Goal: Information Seeking & Learning: Learn about a topic

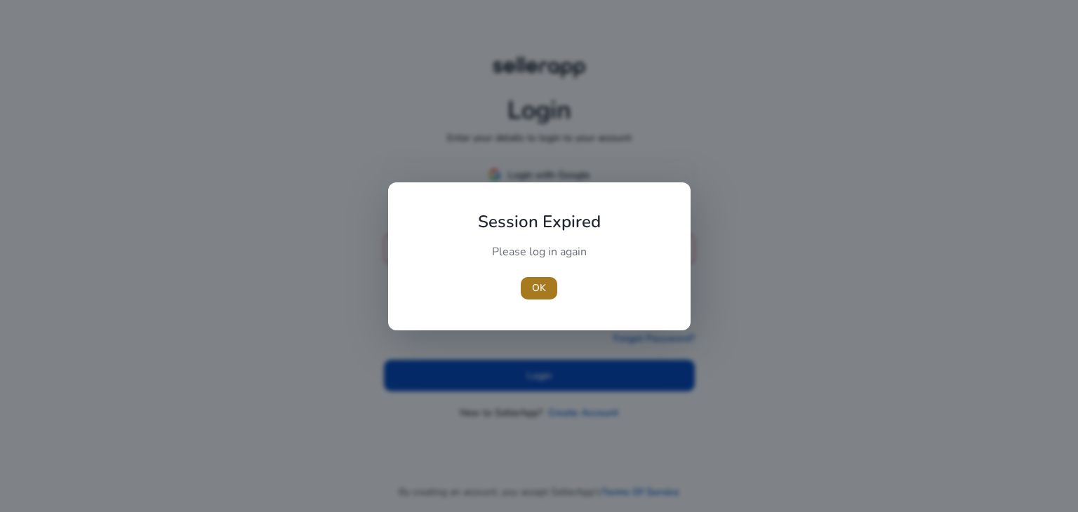
click at [544, 289] on span "OK" at bounding box center [539, 288] width 14 height 15
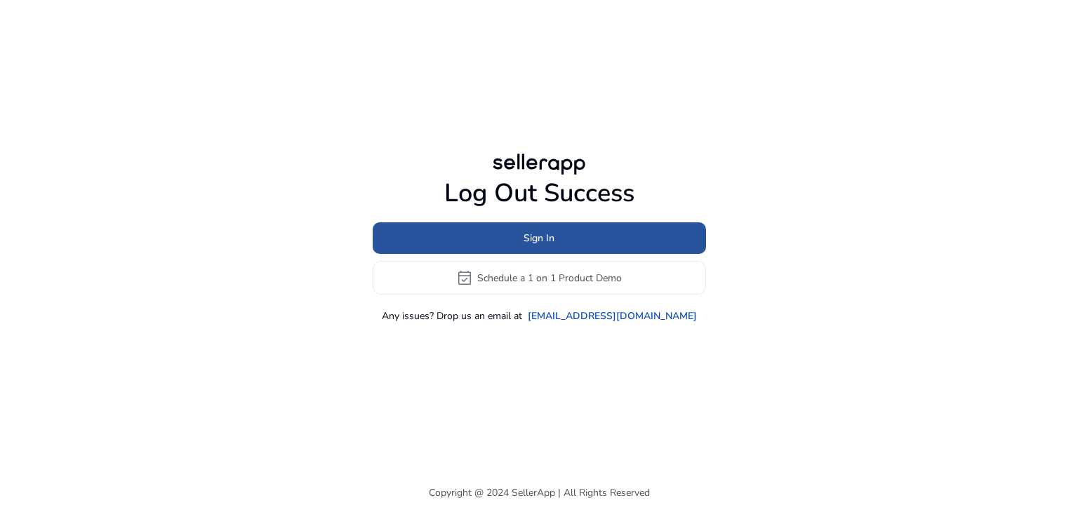
click at [522, 229] on span at bounding box center [539, 239] width 333 height 34
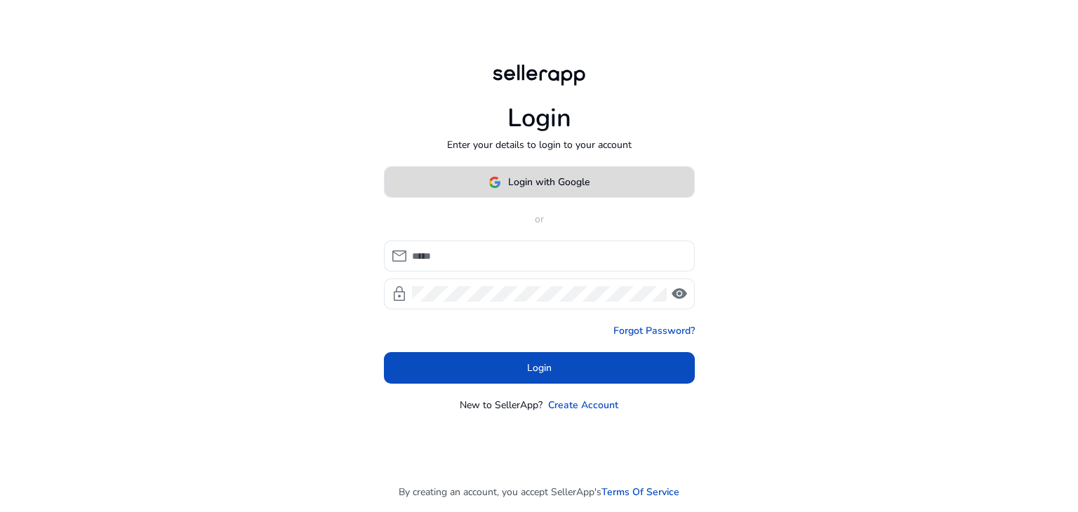
click at [530, 185] on span "Login with Google" at bounding box center [548, 182] width 81 height 15
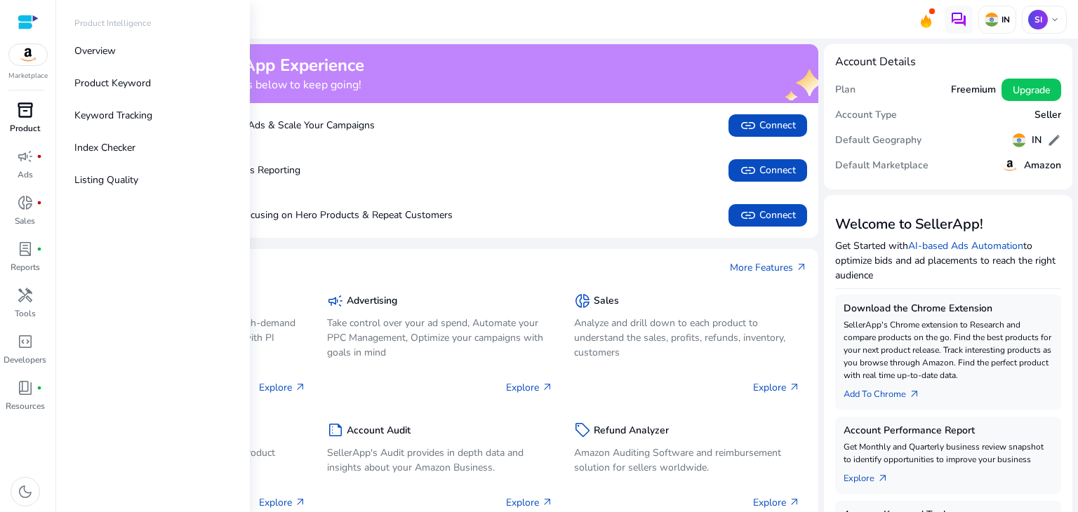
click at [28, 125] on p "Product" at bounding box center [25, 128] width 30 height 13
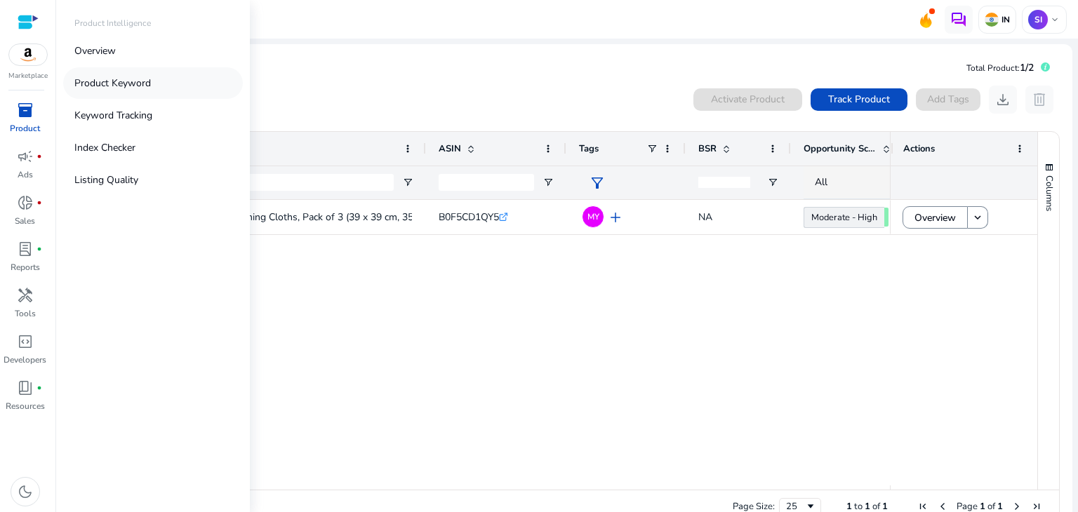
click at [132, 84] on p "Product Keyword" at bounding box center [112, 83] width 76 height 15
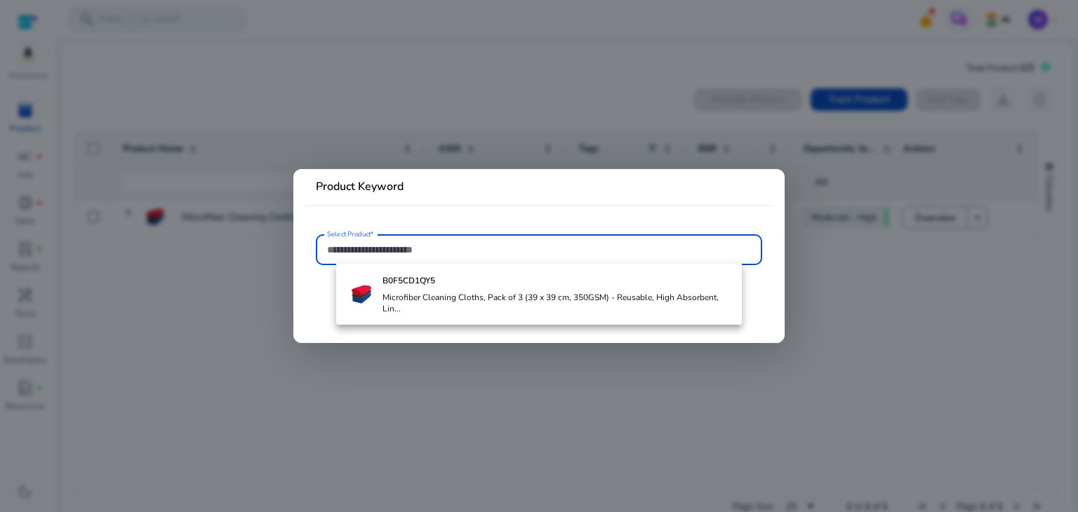
click at [370, 244] on input "Select Product*" at bounding box center [539, 249] width 424 height 15
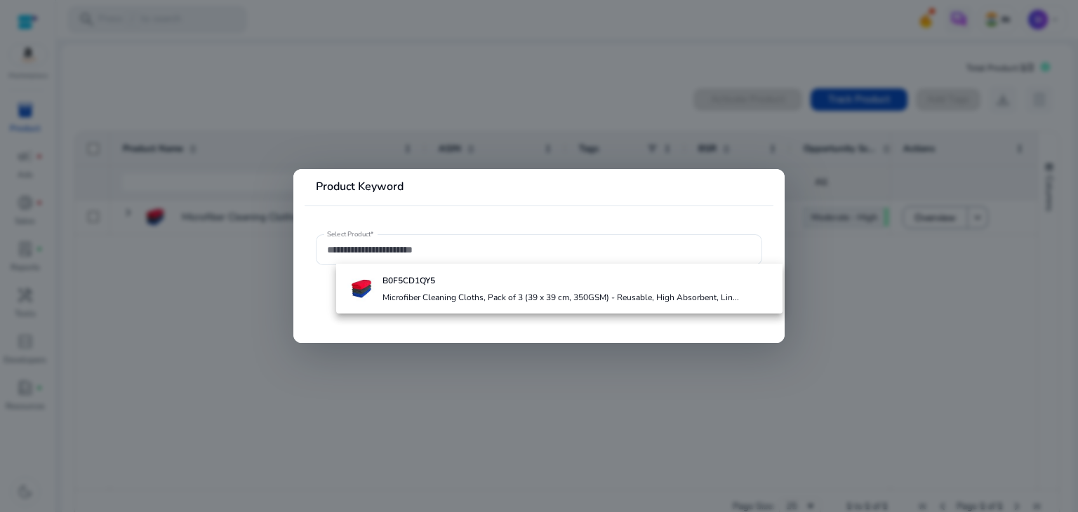
click at [622, 380] on div at bounding box center [539, 256] width 1078 height 512
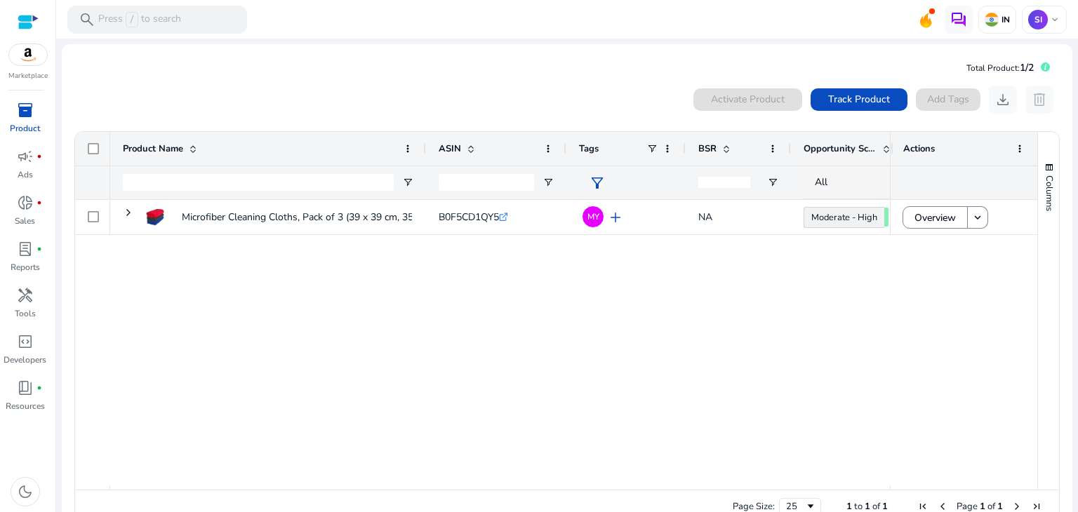
click at [25, 113] on span "inventory_2" at bounding box center [25, 110] width 17 height 17
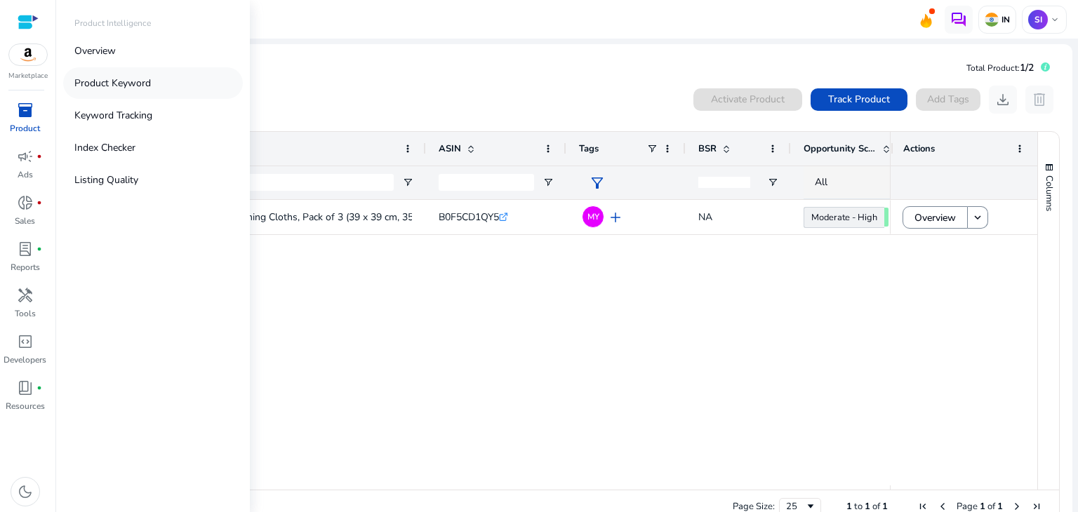
click at [123, 82] on p "Product Keyword" at bounding box center [112, 83] width 76 height 15
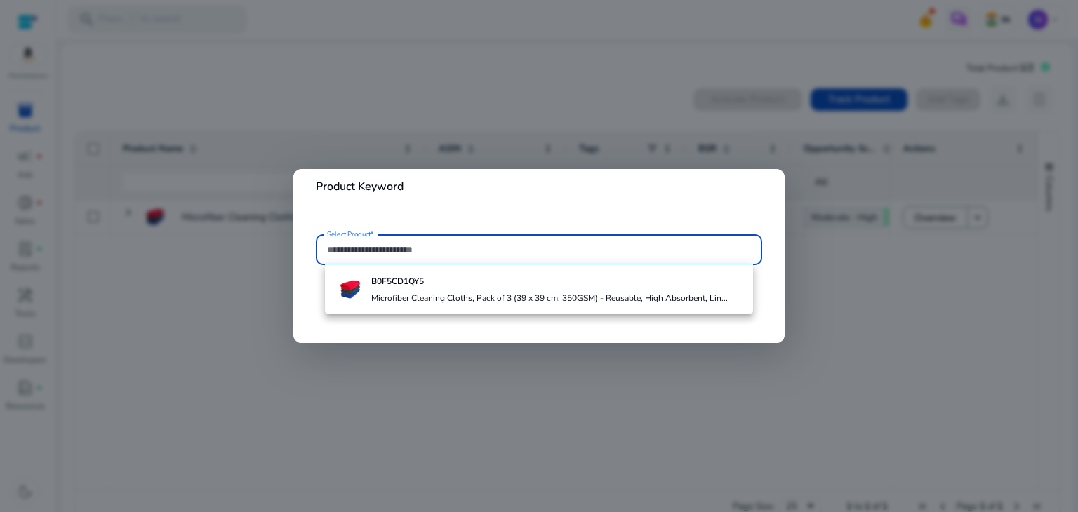
paste input "**********"
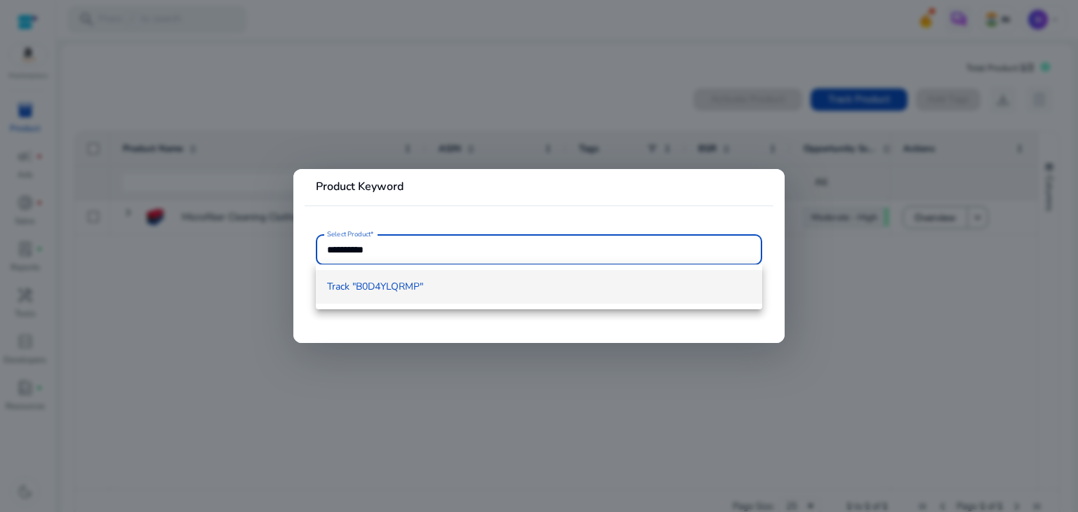
type input "**********"
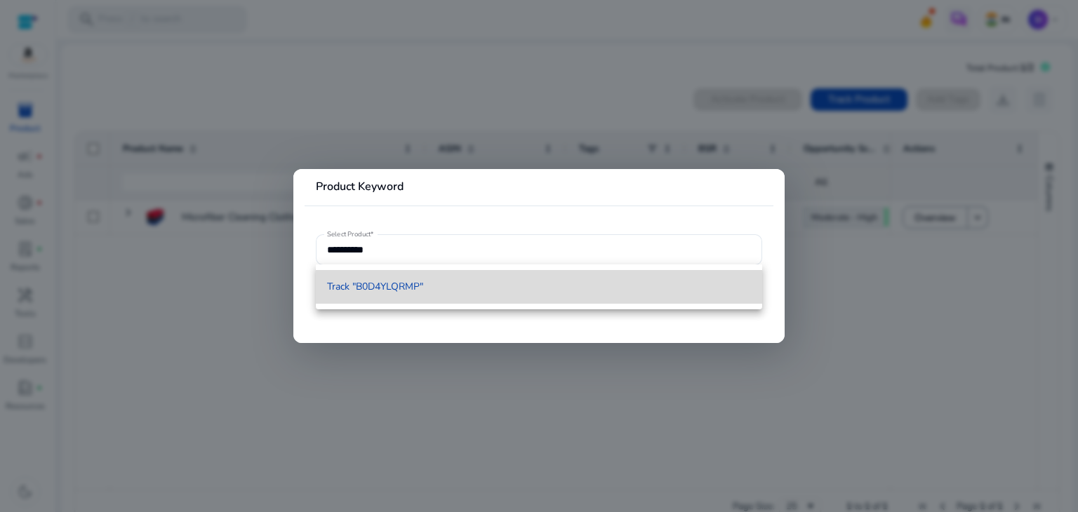
click at [396, 288] on span "Track "B0D4YLQRMP"" at bounding box center [375, 287] width 96 height 14
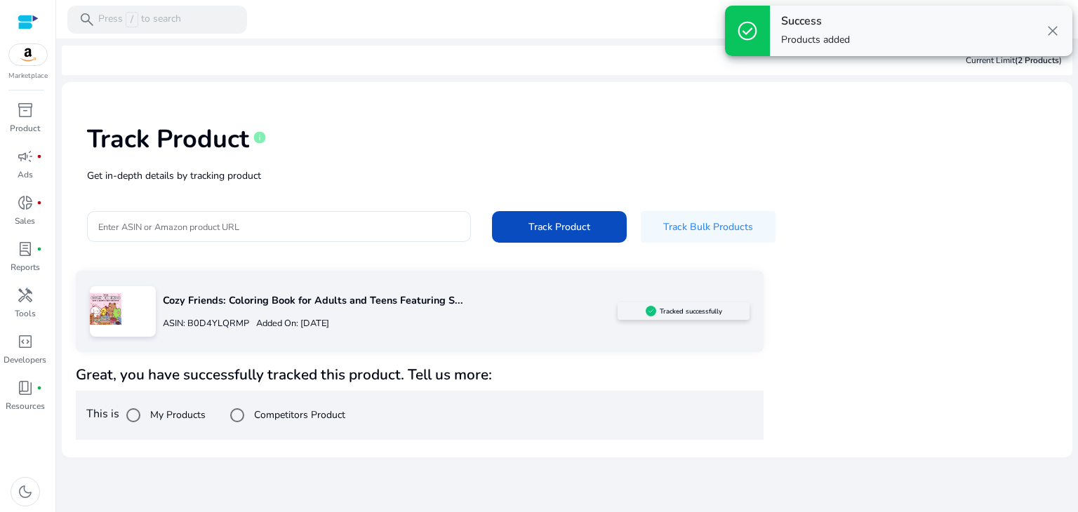
click at [1055, 33] on span "close" at bounding box center [1052, 30] width 17 height 17
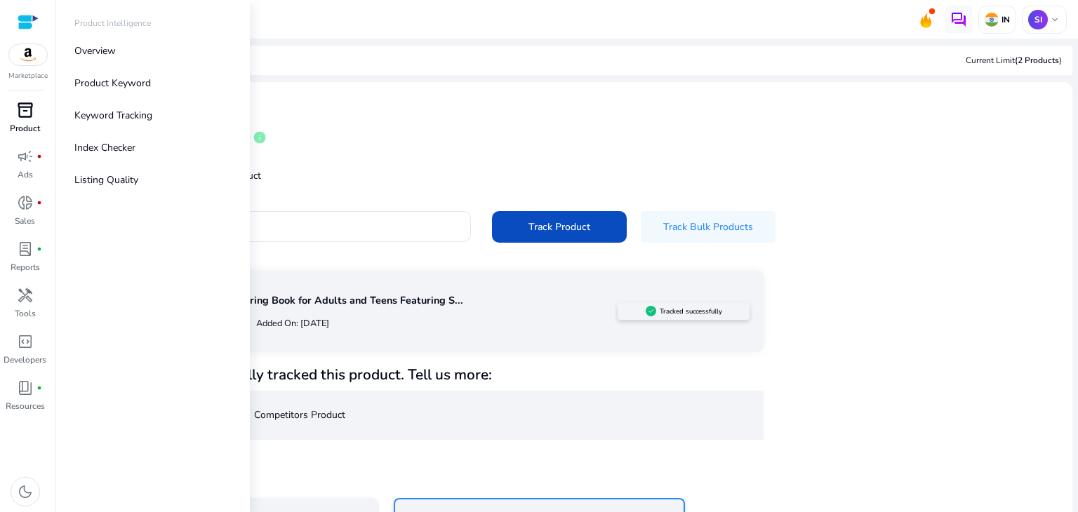
click at [25, 130] on p "Product" at bounding box center [25, 128] width 30 height 13
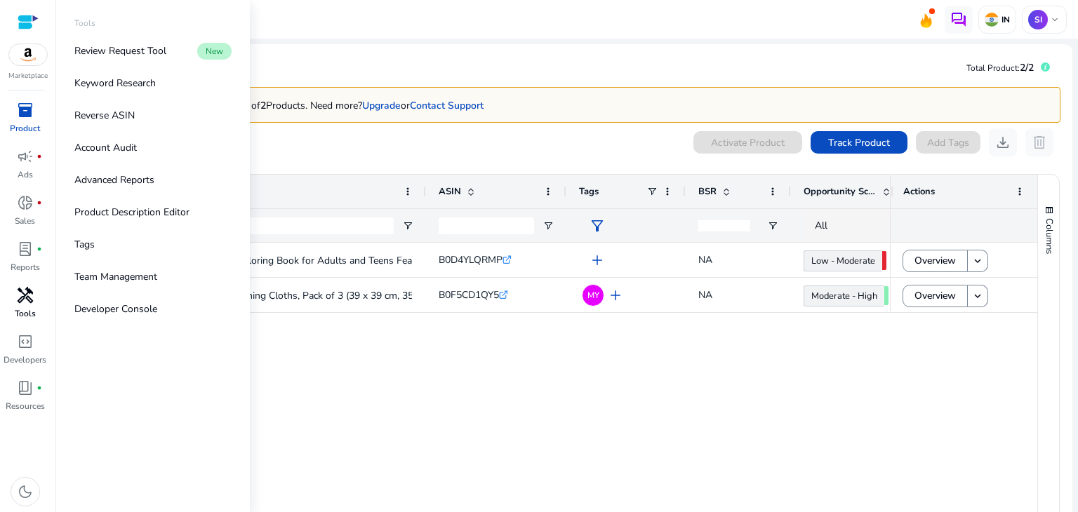
click at [31, 307] on p "Tools" at bounding box center [25, 313] width 21 height 13
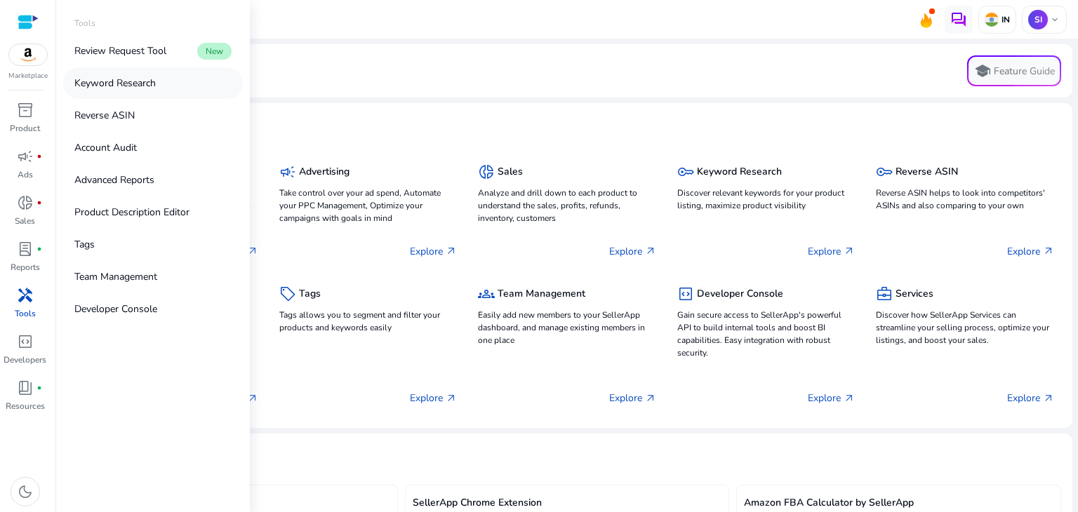
click at [122, 81] on p "Keyword Research" at bounding box center [114, 83] width 81 height 15
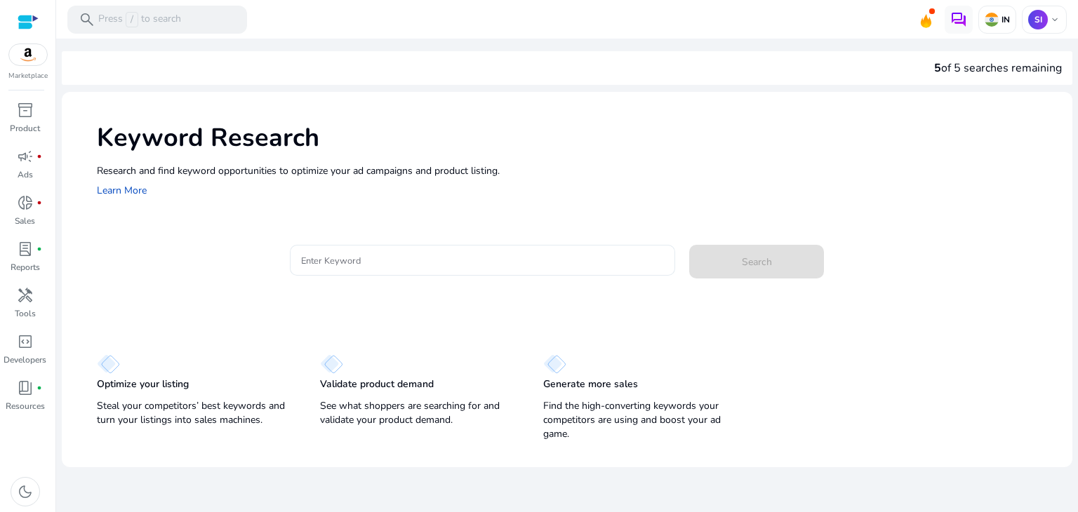
click at [389, 271] on div at bounding box center [482, 260] width 363 height 31
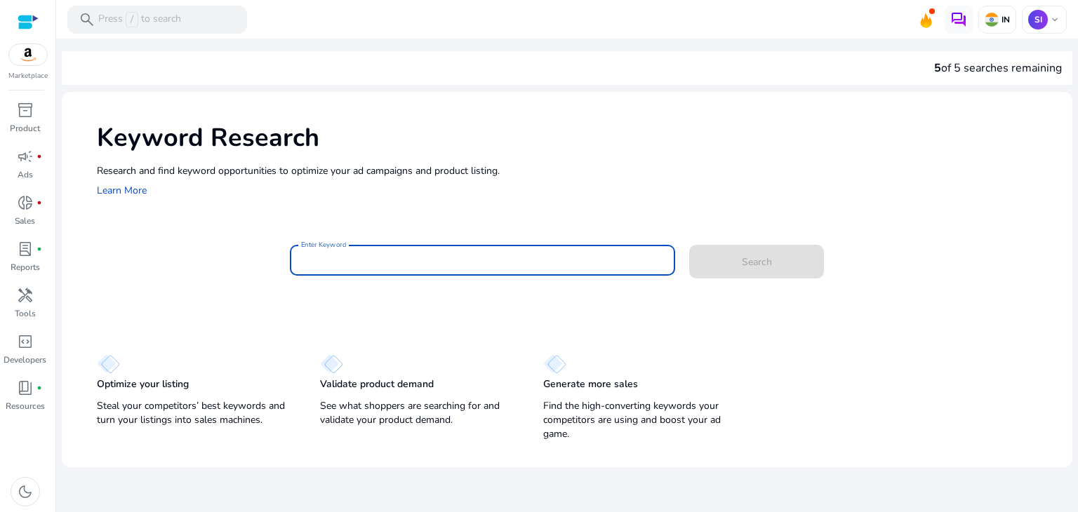
click at [391, 263] on input "Enter Keyword" at bounding box center [482, 260] width 363 height 15
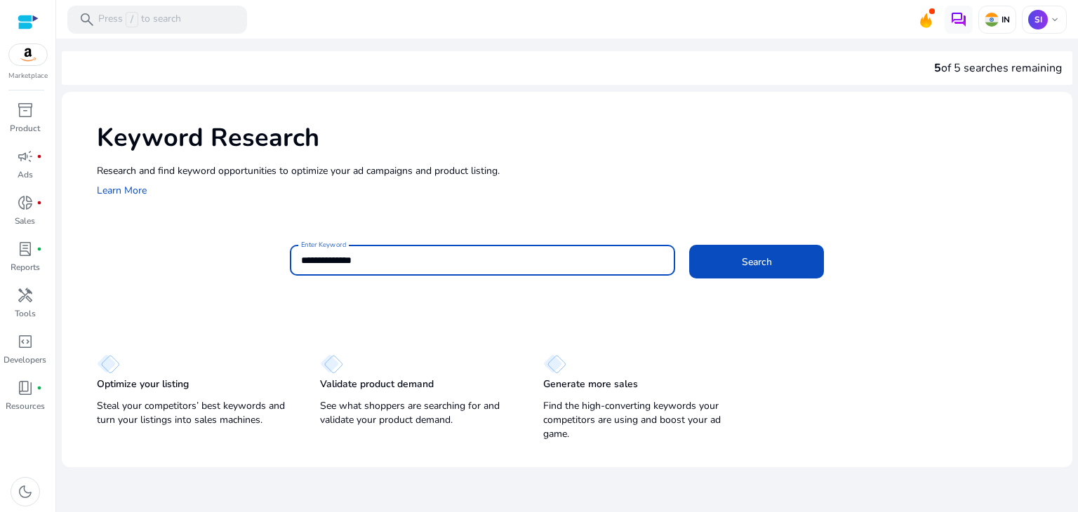
click at [326, 259] on input "**********" at bounding box center [482, 260] width 363 height 15
type input "**********"
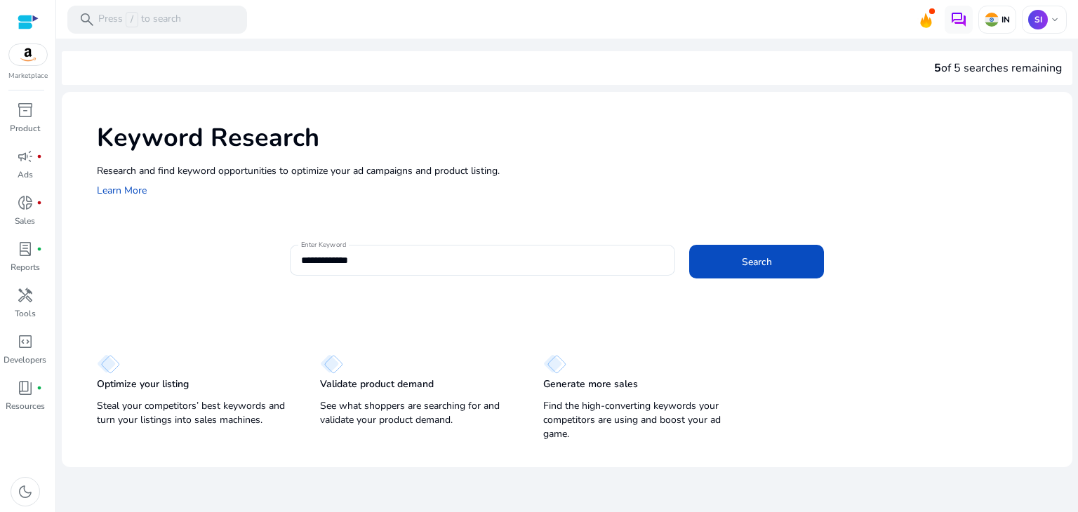
click at [372, 303] on div "**********" at bounding box center [567, 269] width 1010 height 354
click at [754, 262] on span "Search" at bounding box center [757, 262] width 30 height 15
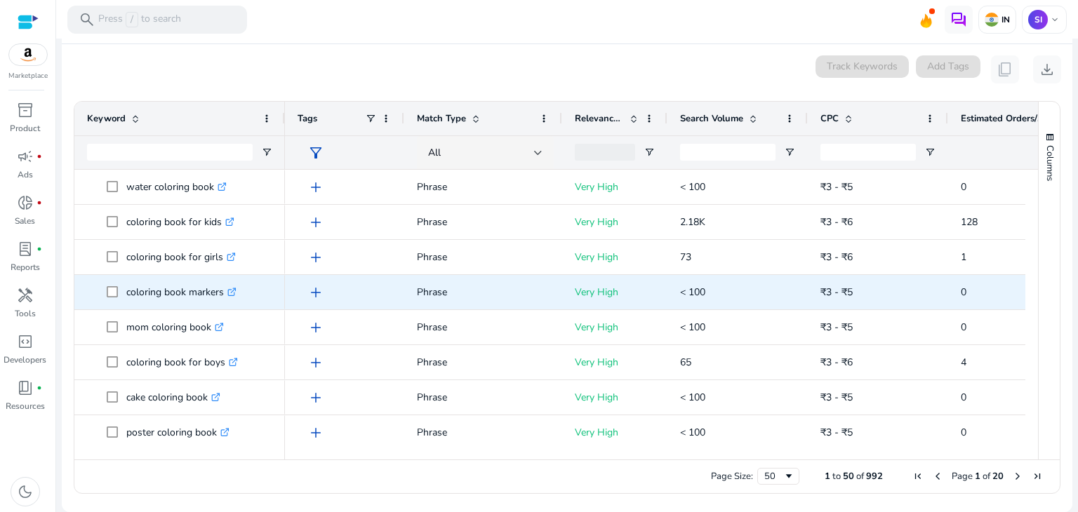
scroll to position [314, 0]
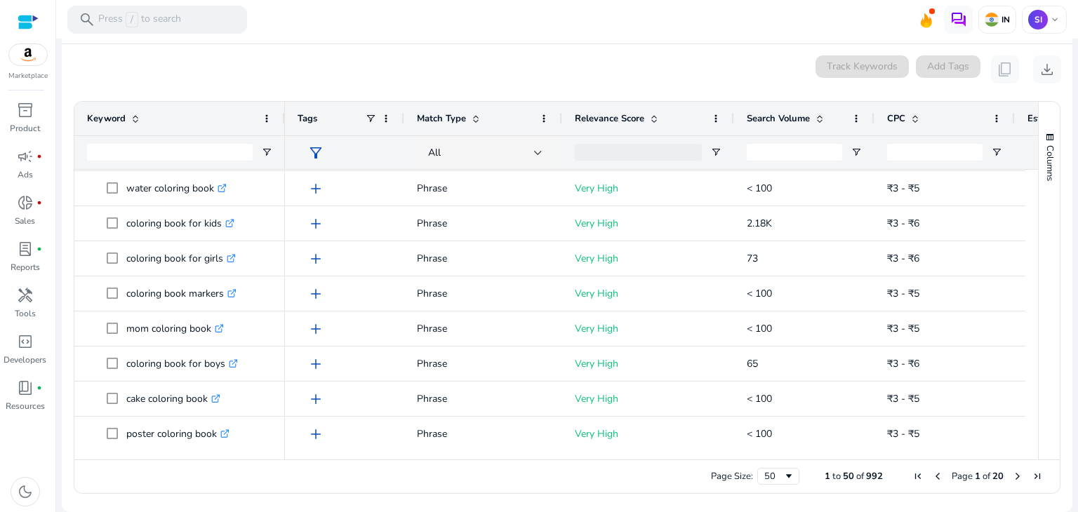
drag, startPoint x: 663, startPoint y: 118, endPoint x: 746, endPoint y: 119, distance: 83.5
click at [734, 119] on div "Relevance Score" at bounding box center [648, 119] width 172 height 34
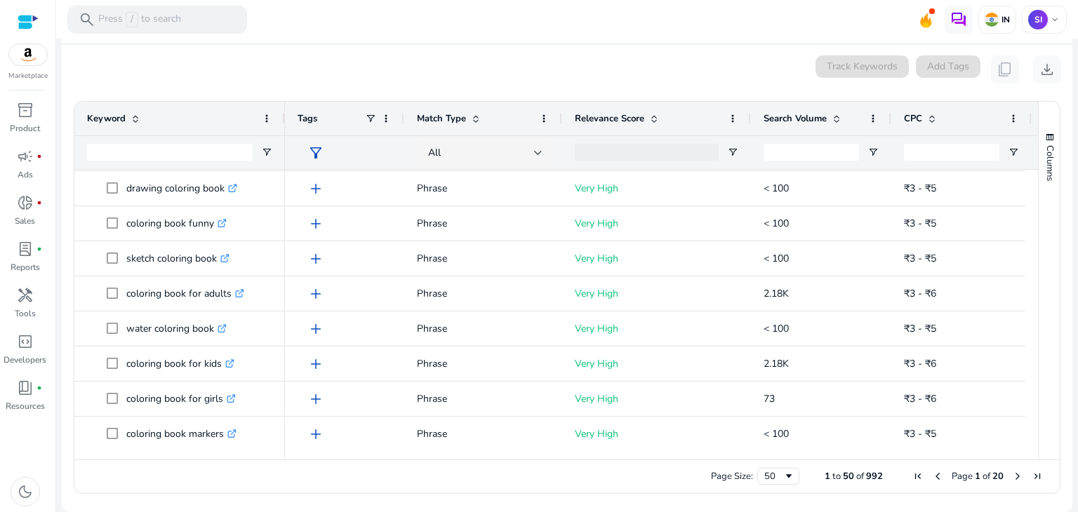
scroll to position [0, 0]
click at [1038, 70] on span "download" at bounding box center [1046, 69] width 17 height 17
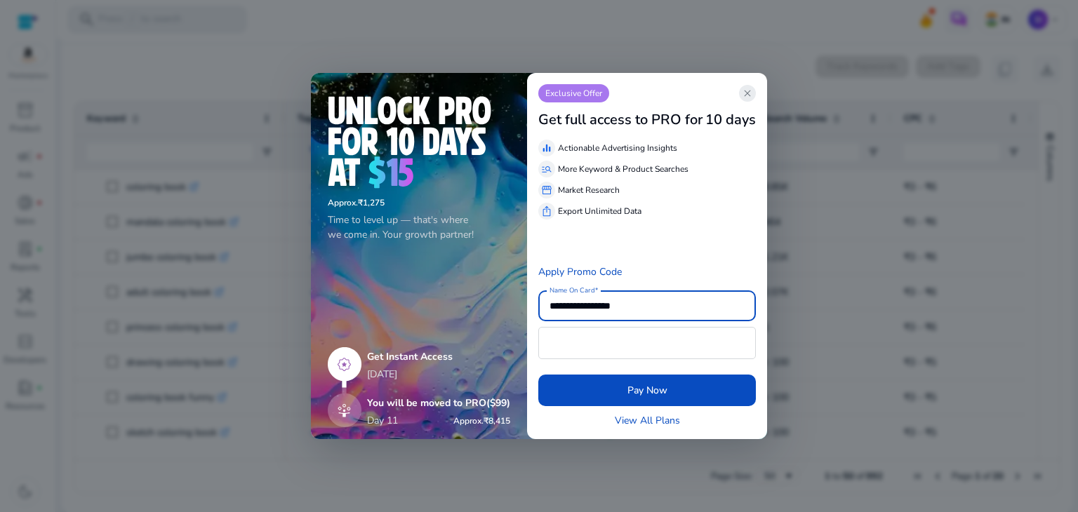
click at [747, 95] on span "close" at bounding box center [747, 93] width 11 height 11
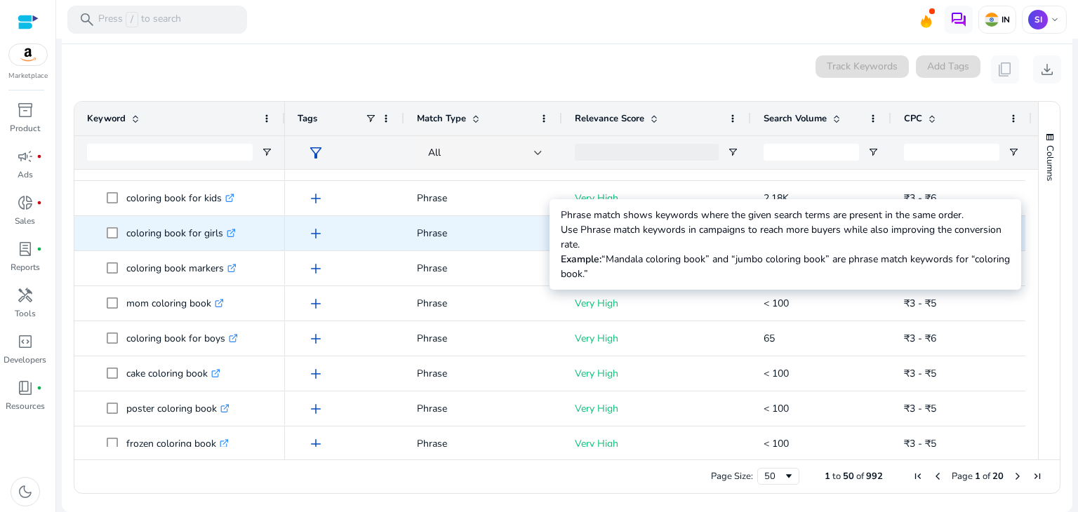
scroll to position [337, 0]
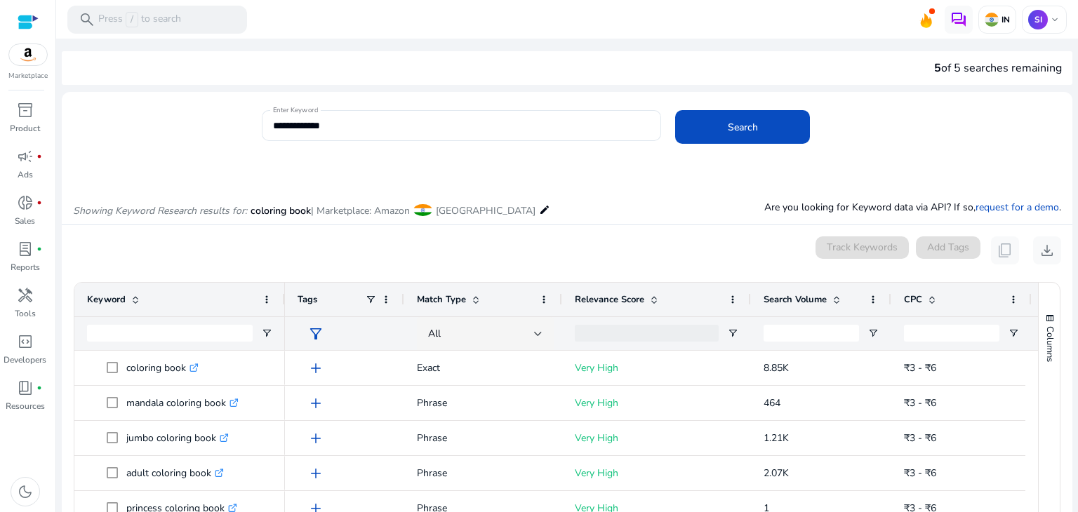
scroll to position [0, 4]
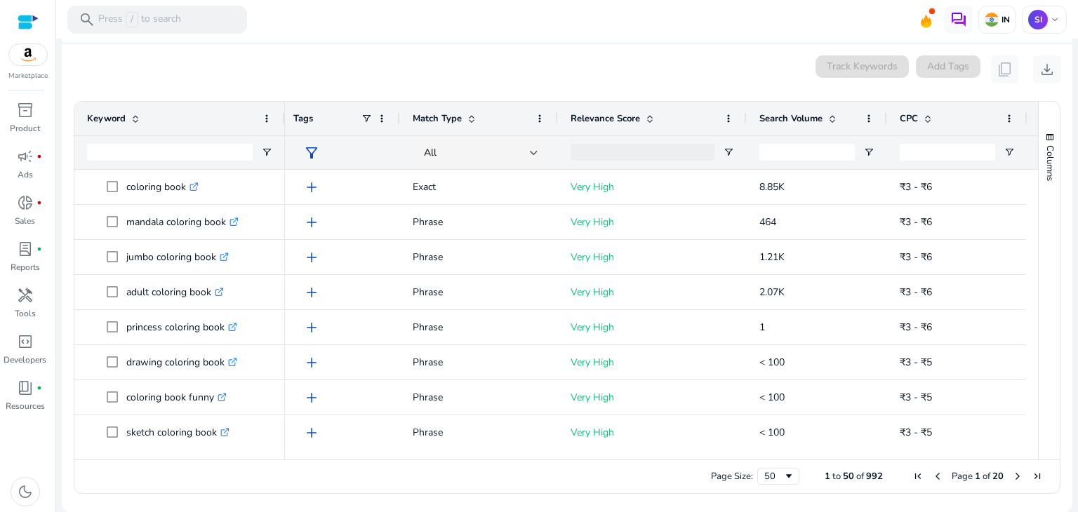
drag, startPoint x: 0, startPoint y: 0, endPoint x: 250, endPoint y: 88, distance: 264.9
click at [250, 93] on mat-card "0 keyword(s) selected Track Keywords Add Tags content_copy download Press SPACE…" at bounding box center [567, 278] width 1010 height 468
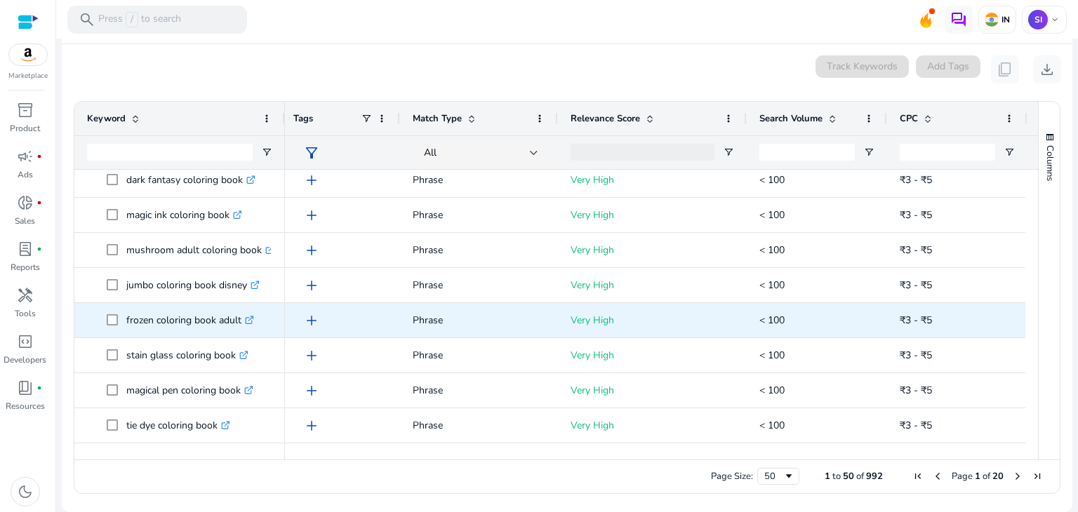
scroll to position [0, 0]
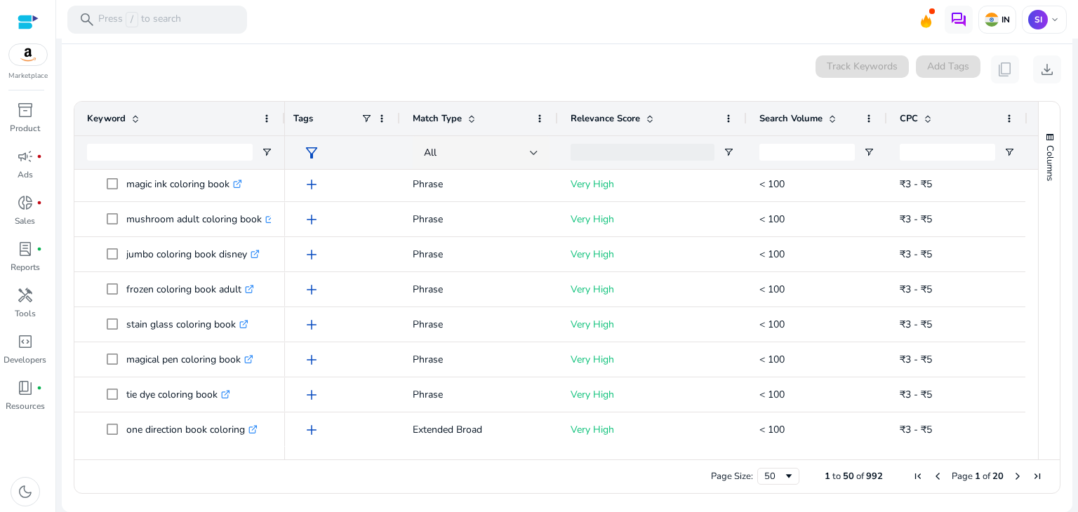
click at [780, 48] on mat-card "0 keyword(s) selected Track Keywords Add Tags content_copy download Press SPACE…" at bounding box center [567, 278] width 1010 height 468
